Goal: Transaction & Acquisition: Purchase product/service

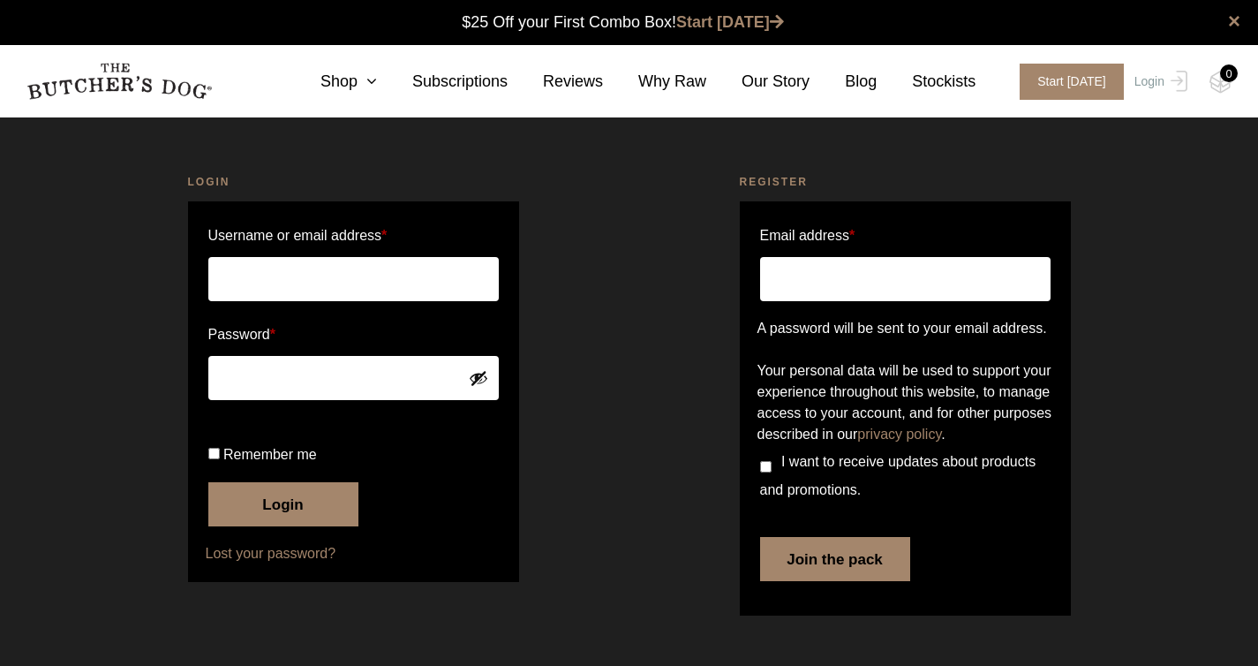
click at [327, 255] on p "Username or email address *" at bounding box center [354, 261] width 296 height 85
click at [327, 257] on input "Username or email address *" at bounding box center [353, 279] width 290 height 44
type input "matthewsiddle91@gmail.com"
click at [208, 482] on button "Login" at bounding box center [283, 504] width 150 height 44
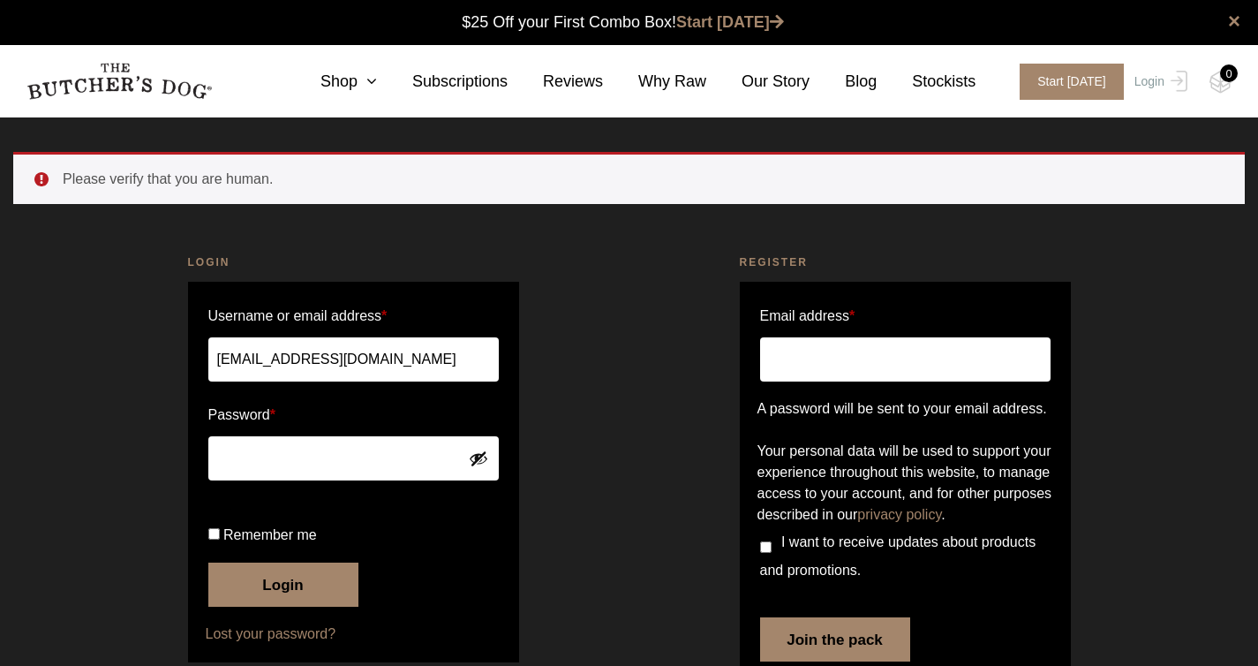
click at [232, 607] on button "Login" at bounding box center [283, 584] width 150 height 44
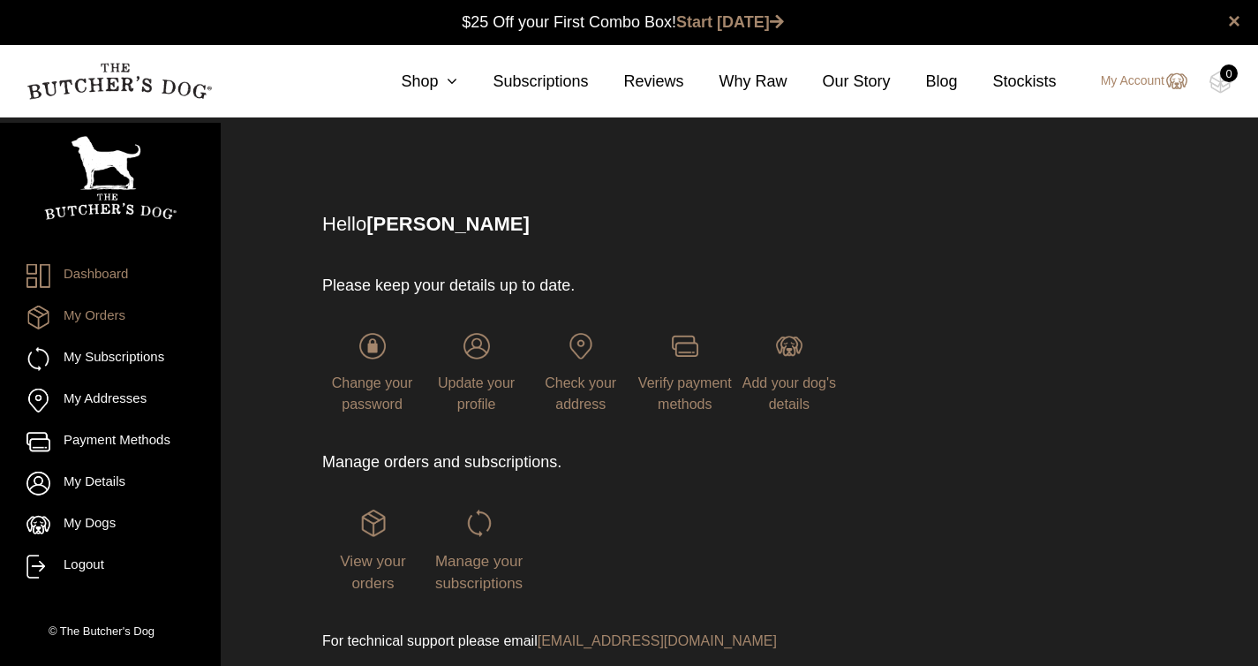
click at [121, 311] on link "My Orders" at bounding box center [110, 318] width 168 height 24
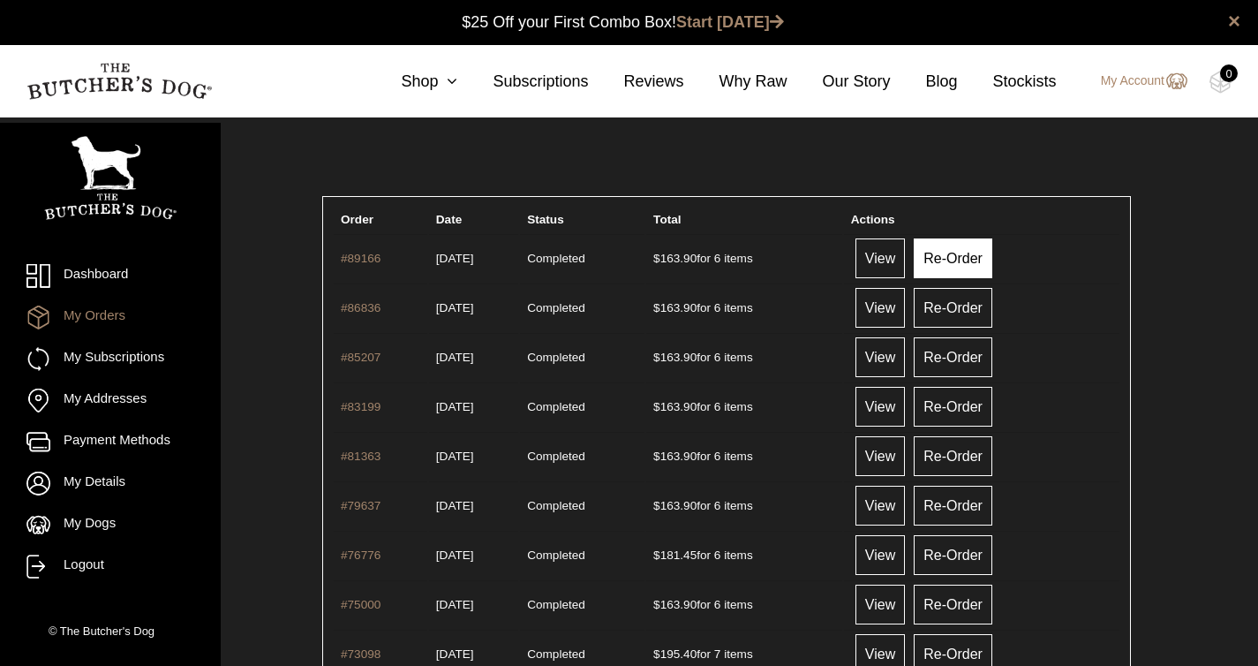
click at [987, 265] on link "Re-Order" at bounding box center [953, 258] width 79 height 40
click at [892, 248] on link "View" at bounding box center [880, 258] width 49 height 40
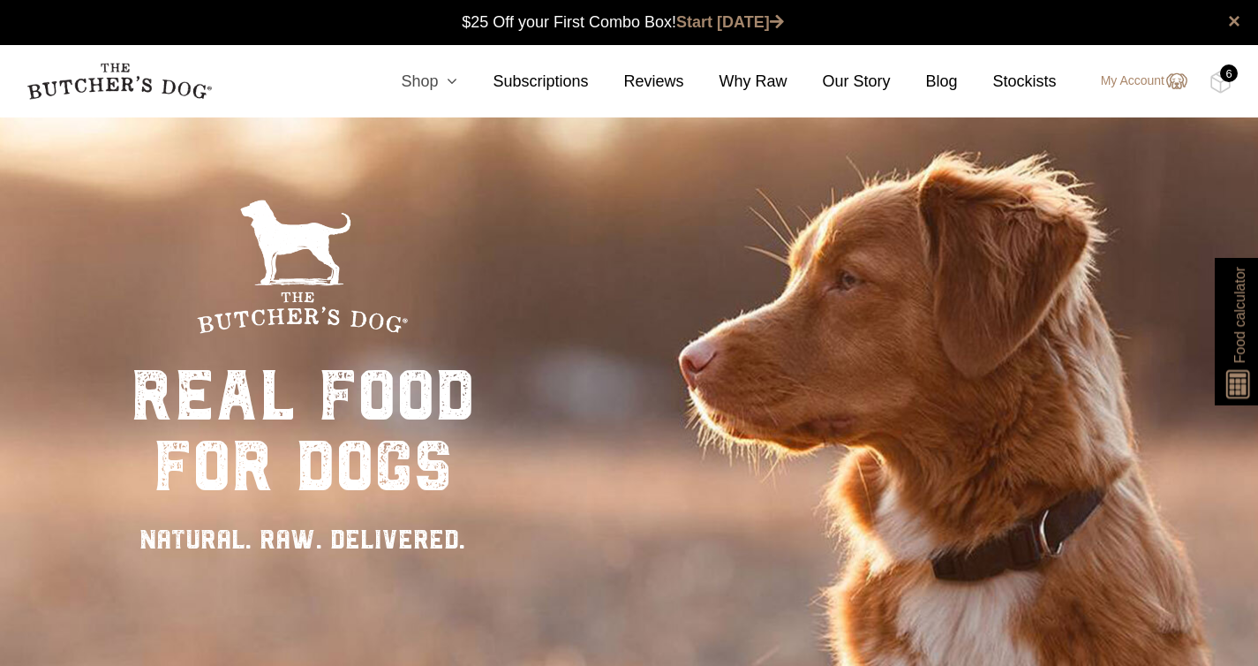
click at [438, 87] on icon at bounding box center [447, 81] width 19 height 16
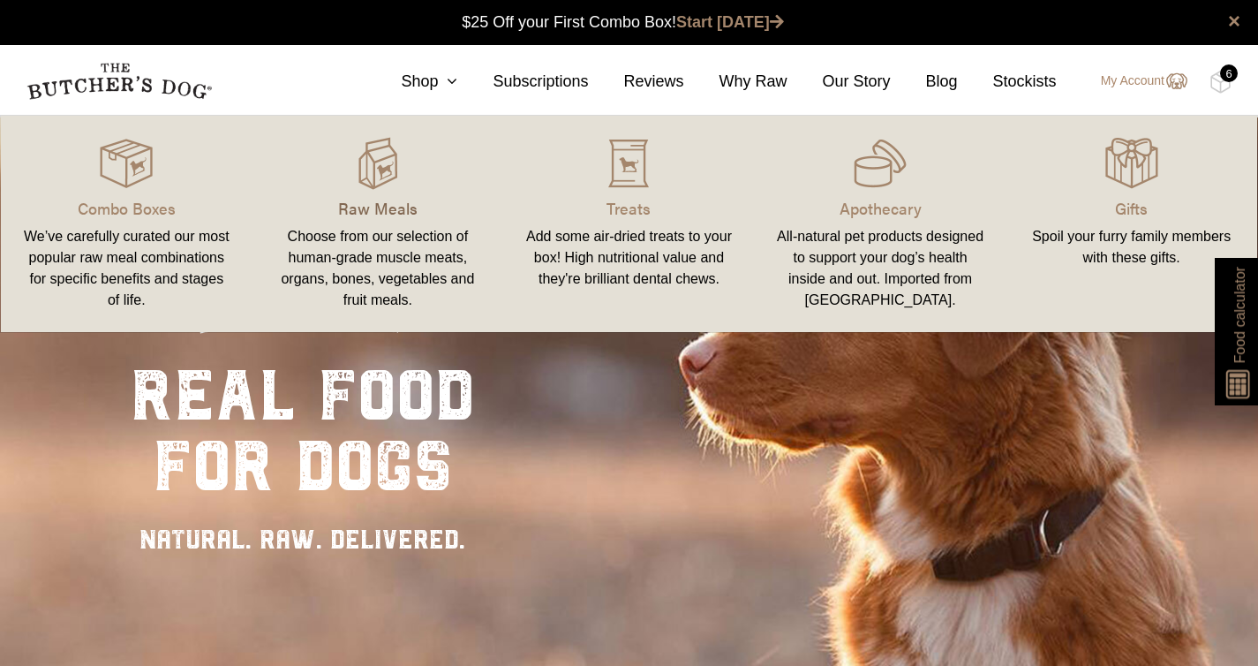
click at [370, 209] on p "Raw Meals" at bounding box center [378, 208] width 209 height 24
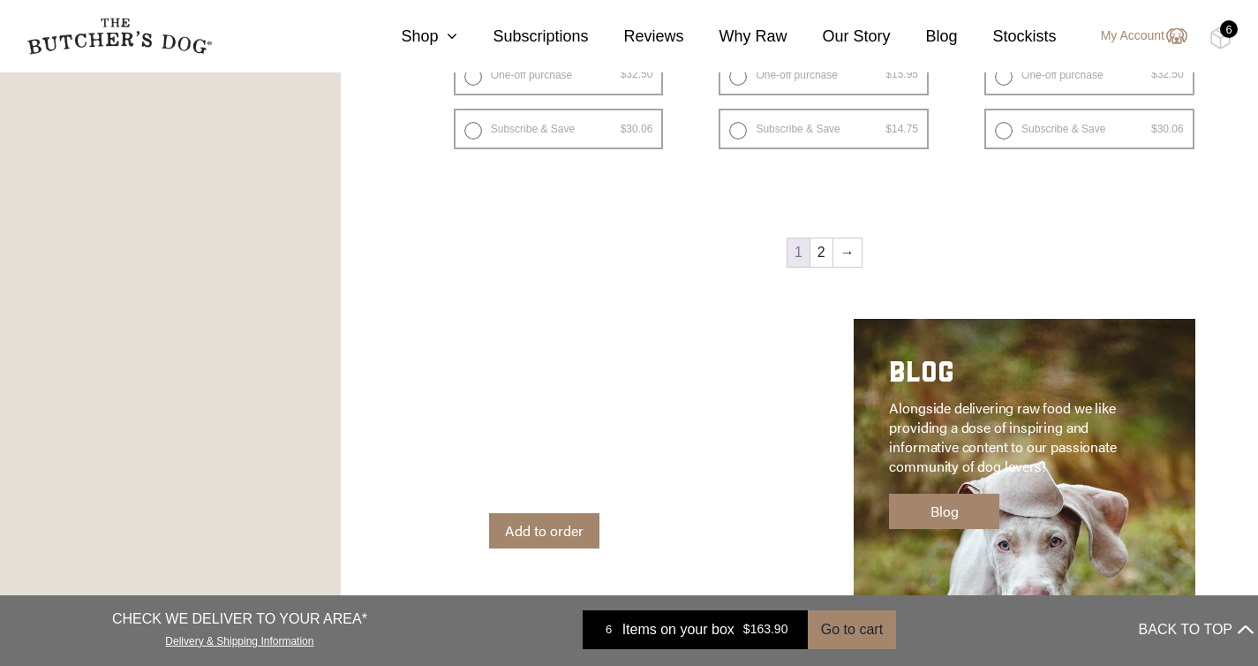
scroll to position [2391, 0]
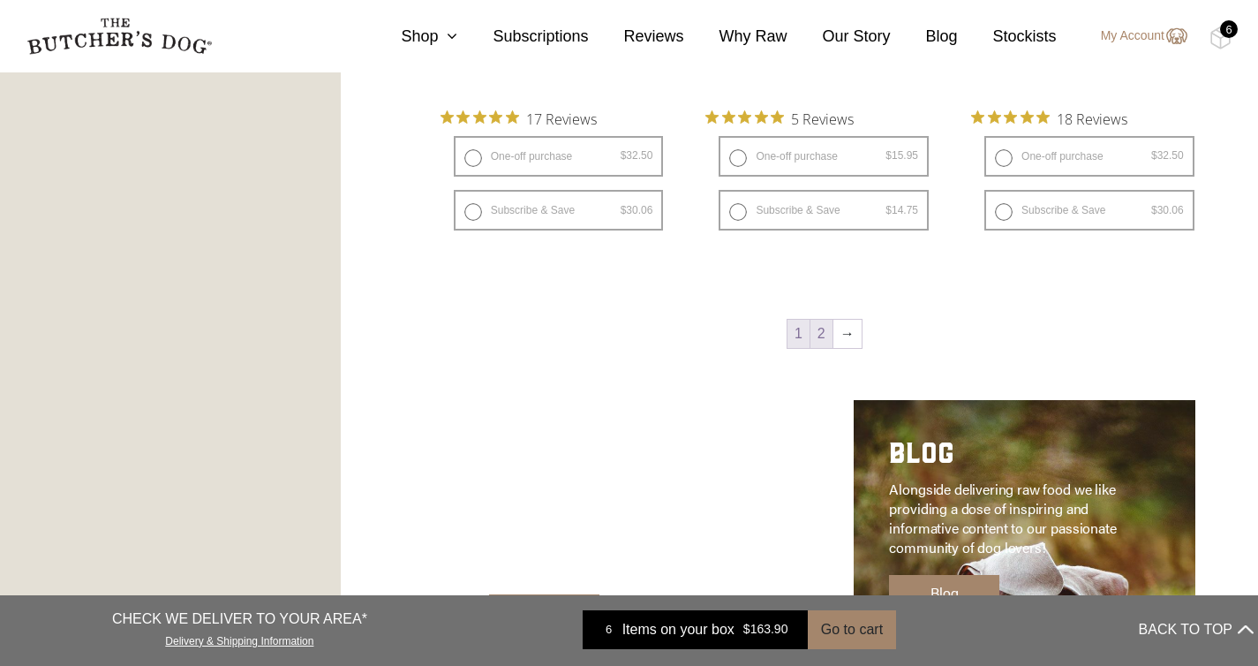
click at [811, 326] on link "2" at bounding box center [822, 334] width 22 height 28
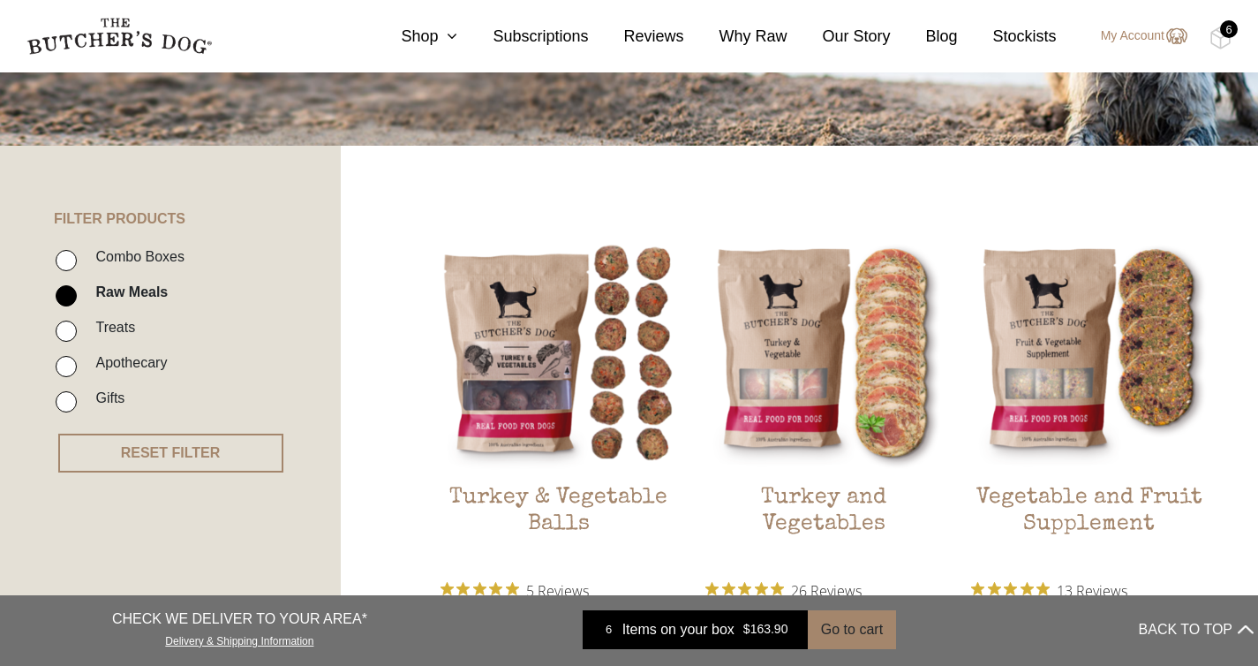
scroll to position [102, 0]
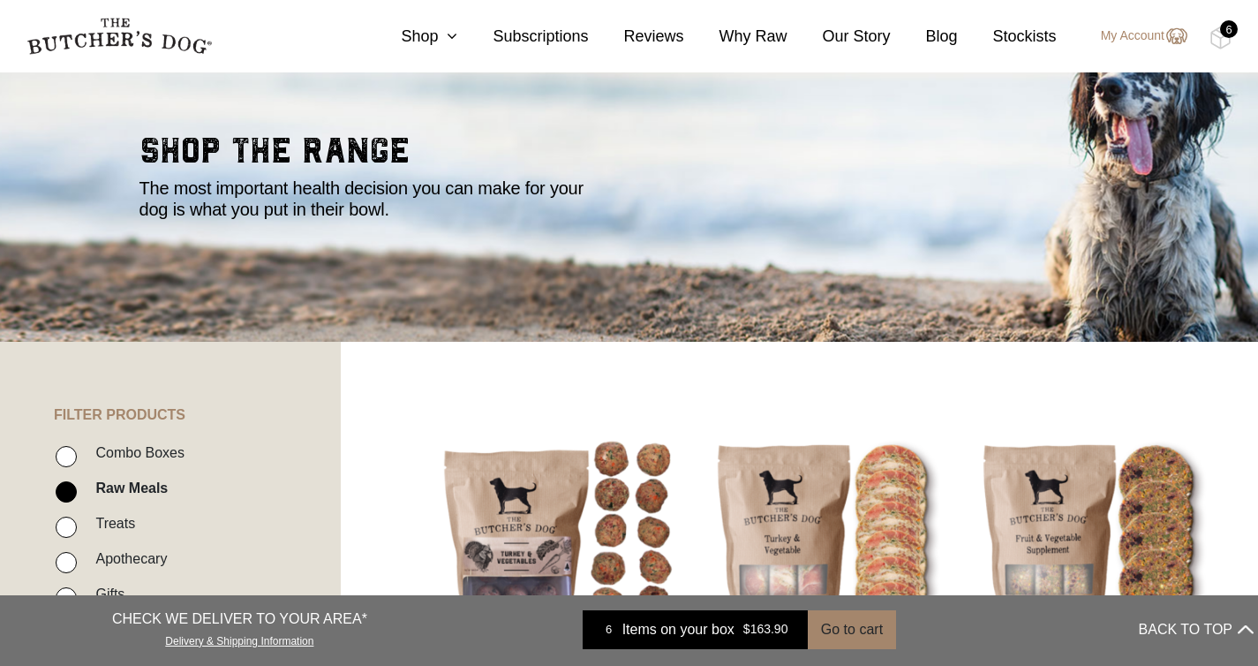
click at [1231, 16] on nav "0 Shop Combo Boxes Treats" at bounding box center [629, 36] width 1258 height 72
click at [1225, 32] on div "6" at bounding box center [1229, 29] width 18 height 18
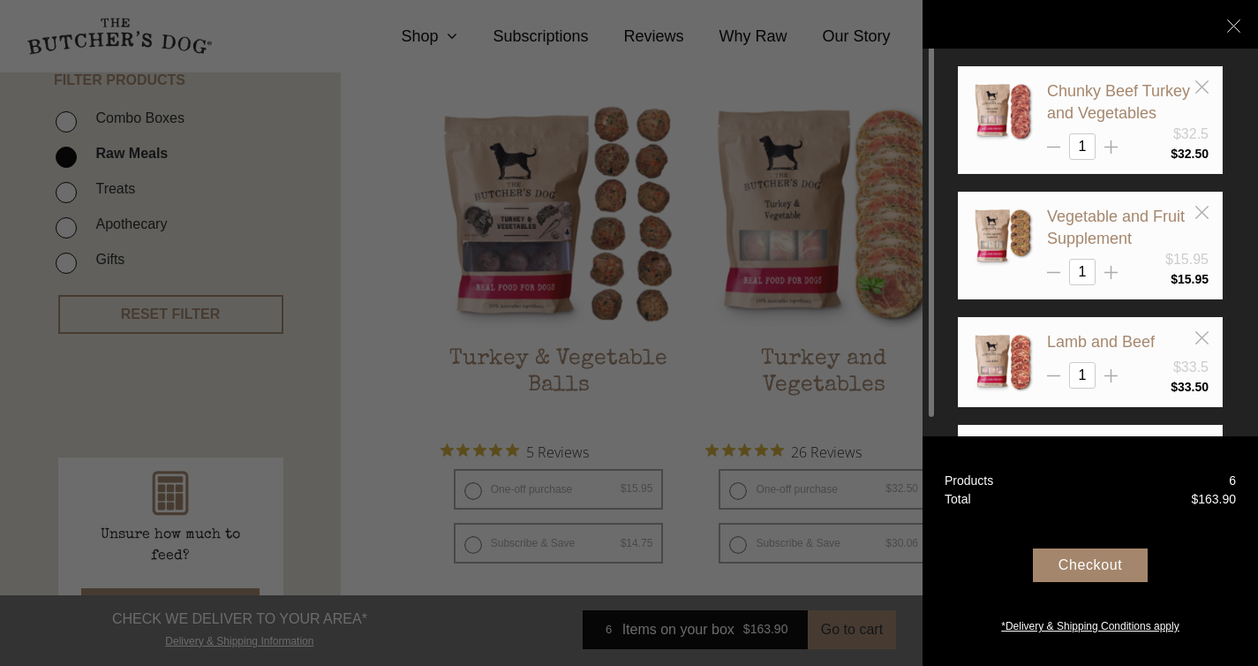
scroll to position [430, 0]
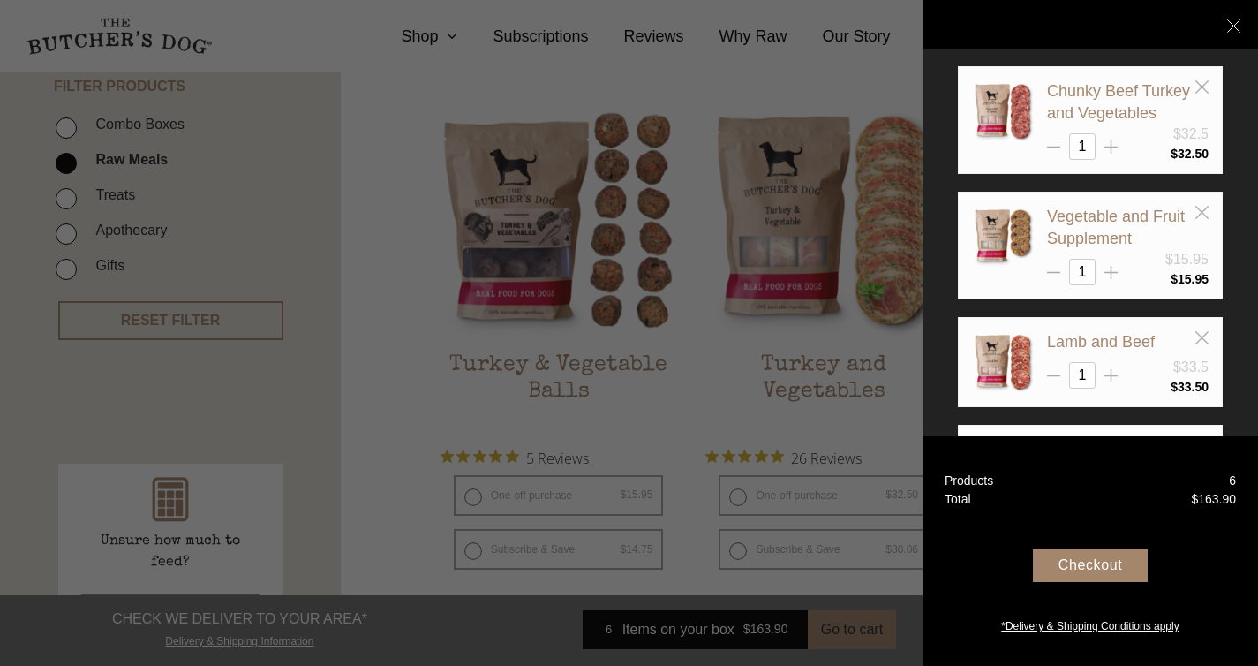
click at [1083, 554] on div "Checkout" at bounding box center [1090, 565] width 115 height 34
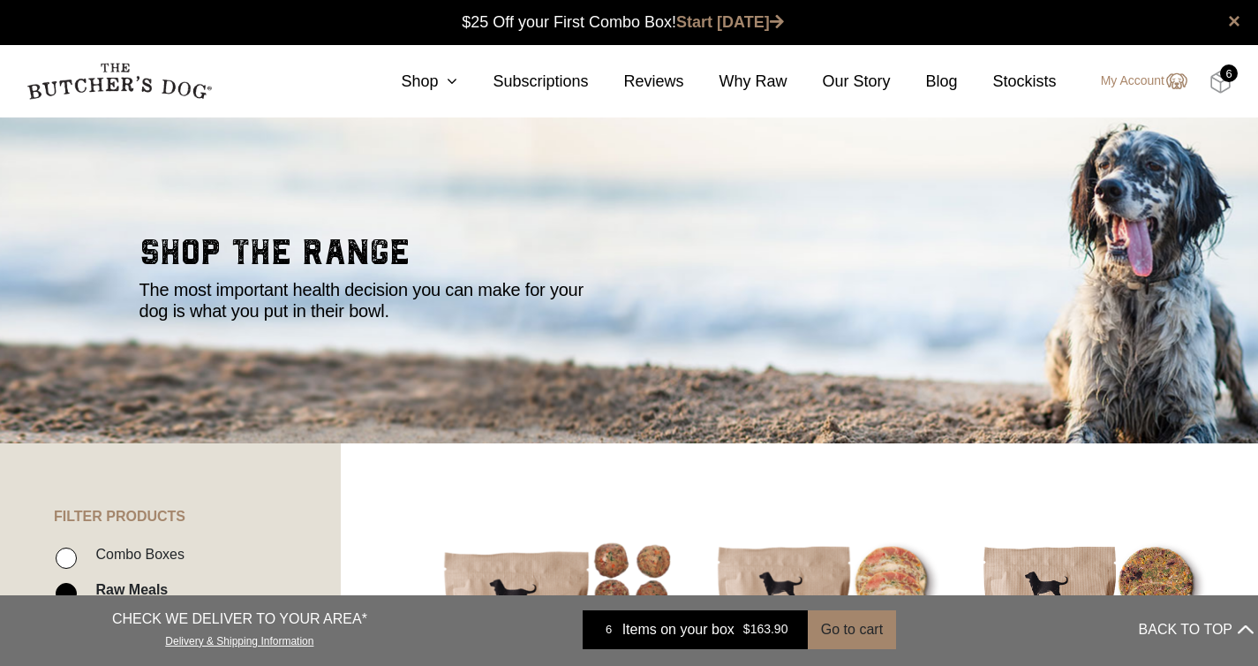
click at [1225, 86] on img at bounding box center [1221, 82] width 22 height 23
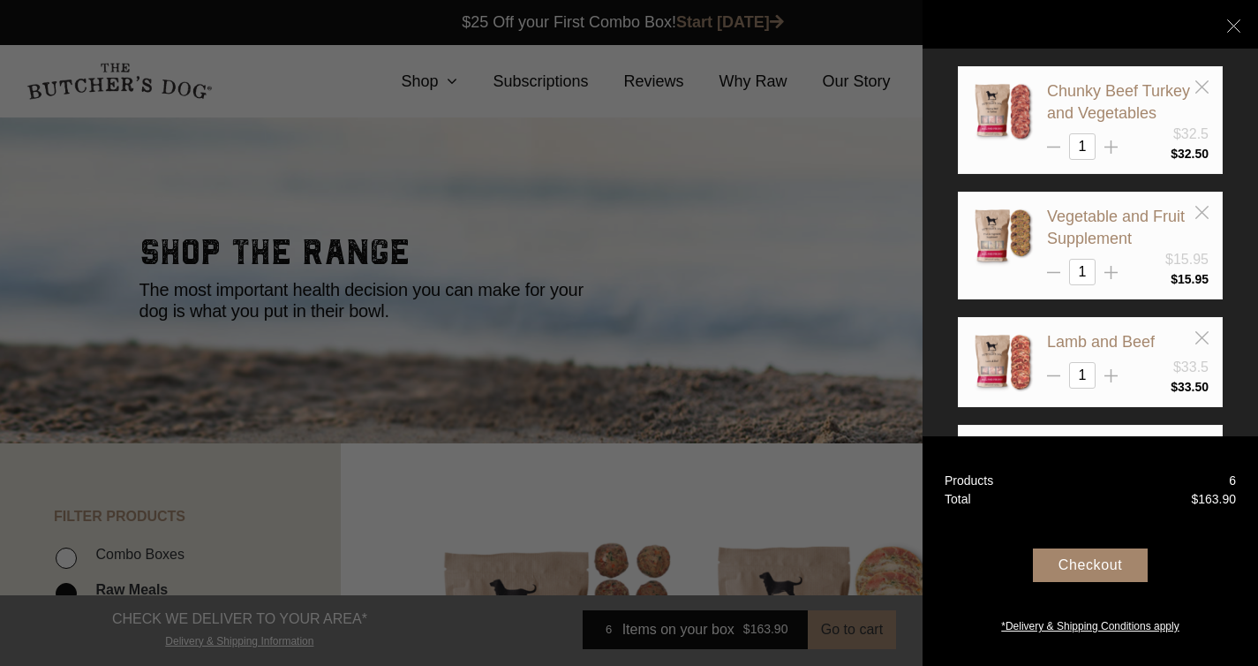
click at [1119, 545] on div "Checkout" at bounding box center [1090, 577] width 291 height 71
click at [1101, 556] on div "Checkout" at bounding box center [1090, 565] width 115 height 34
